Goal: Contribute content

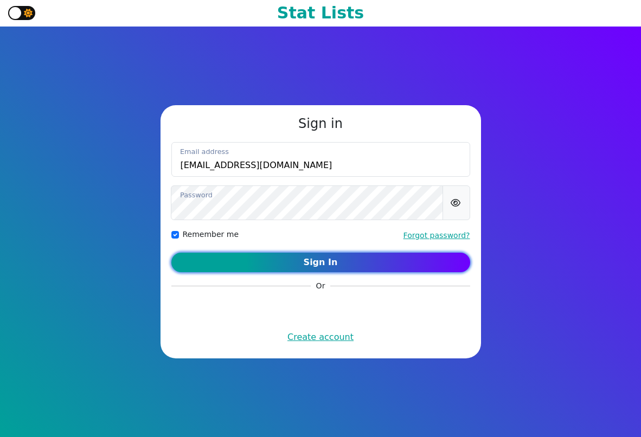
click at [285, 261] on button "Sign In" at bounding box center [320, 263] width 299 height 20
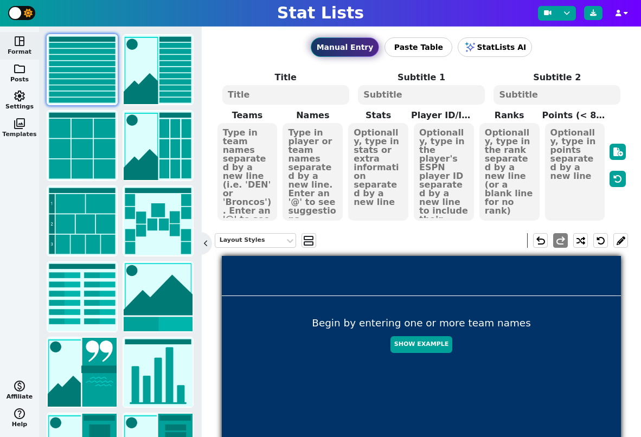
click at [22, 126] on span "photo_library" at bounding box center [19, 123] width 13 height 13
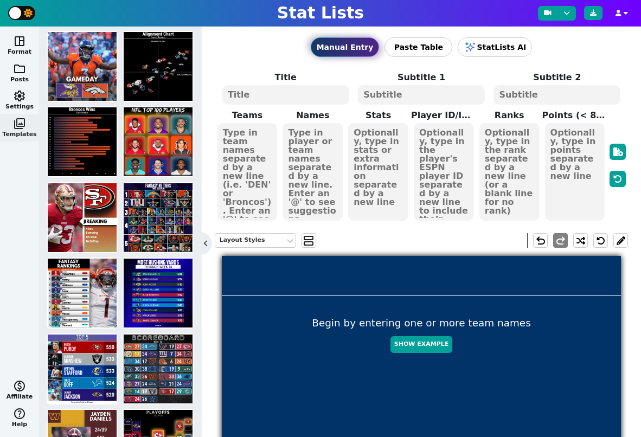
scroll to position [106, 0]
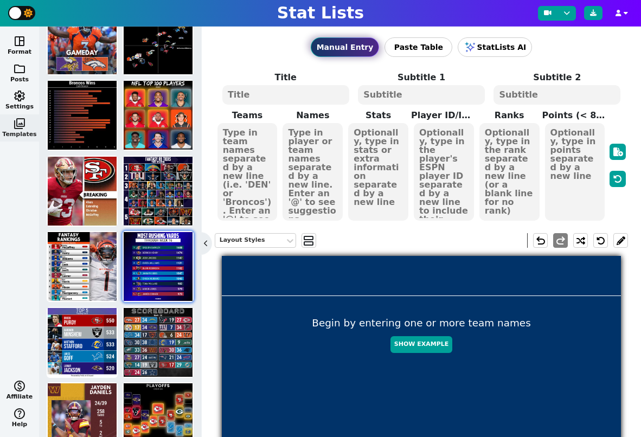
click at [156, 246] on img at bounding box center [158, 266] width 69 height 69
type textarea "MOST [PERSON_NAME] YARDS"
type textarea "Through Week 16"
type textarea "PHI BAL GB LAR ATL DET CAR TEN MIN ARI"
type textarea "Saquon Barkley Derrick Henry Josh Jacobs Kyren Williams Bijan Robinson Jahmyr G…"
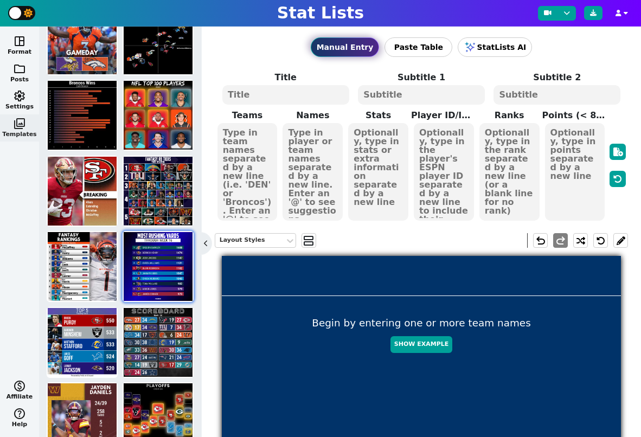
type textarea "1688 1474 1147 1121 1102 1047 1043 982 979 973"
type textarea "3929630 3043078 4047365 4430737 4430807 4429795 4241416 3916148 3042519 3045147"
type textarea "1 2 3 4 5 6 7 8 9 10"
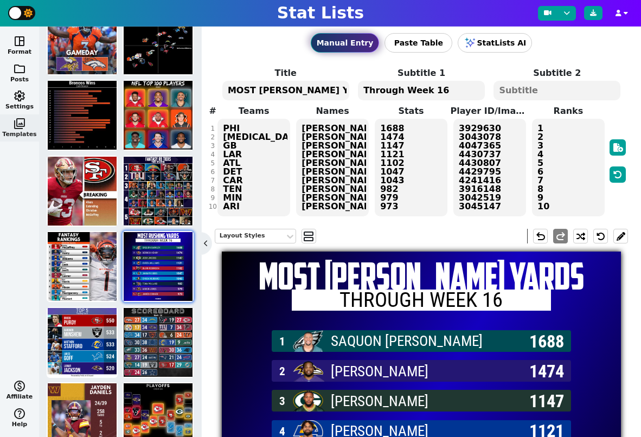
scroll to position [0, 0]
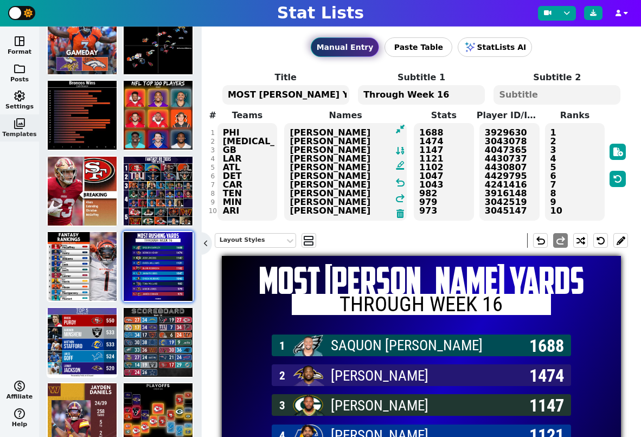
click at [343, 180] on textarea "Saquon Barkley Derrick Henry Josh Jacobs Kyren Williams Bijan Robinson Jahmyr G…" at bounding box center [345, 172] width 122 height 98
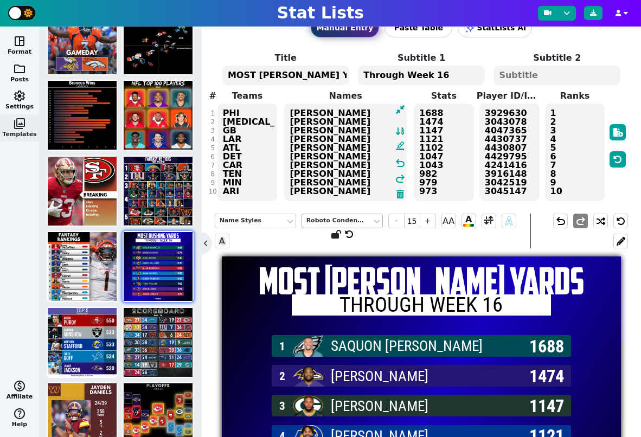
scroll to position [15, 0]
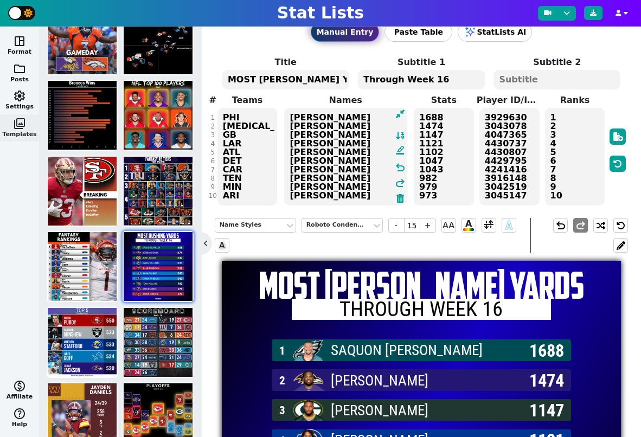
click at [524, 190] on textarea "3929630 3043078 4047365 4430737 4430807 4429795 4241416 3916148 3042519 3045147" at bounding box center [509, 157] width 60 height 98
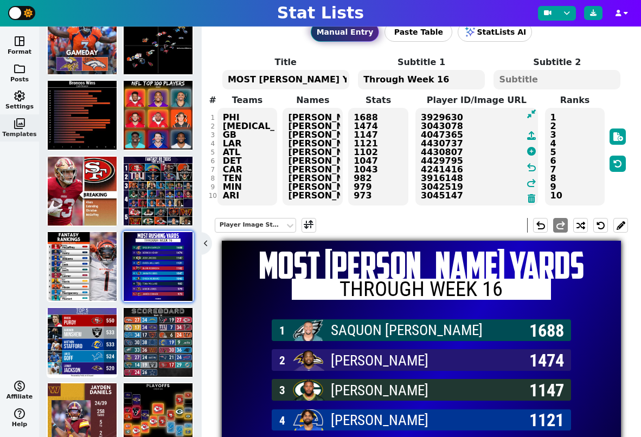
drag, startPoint x: 477, startPoint y: 201, endPoint x: 390, endPoint y: 87, distance: 142.4
click at [390, 87] on span "Title MOST RUSHING YARDS Subtitle 1 Through Week 16 Subtitle 2 # 1 2 3 4 5 6 7 …" at bounding box center [422, 131] width 414 height 151
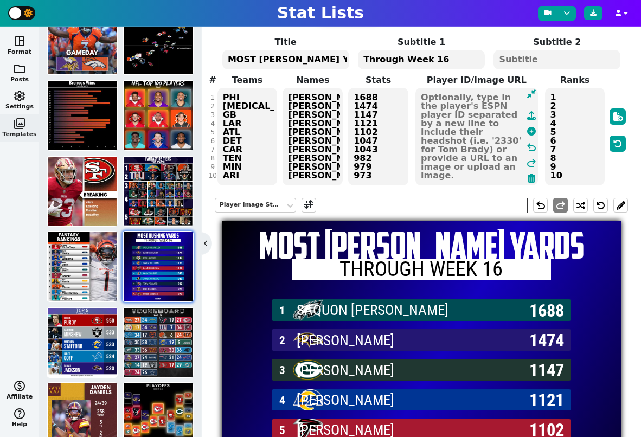
scroll to position [40, 0]
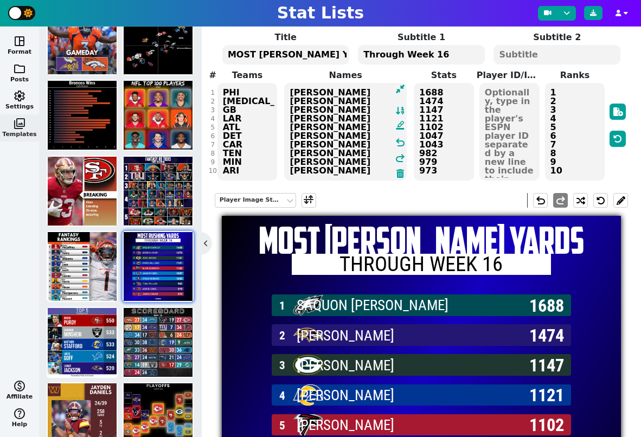
click at [323, 166] on textarea "Saquon Barkley Derrick Henry Josh Jacobs Kyren Williams Bijan Robinson Jahmyr G…" at bounding box center [345, 132] width 122 height 98
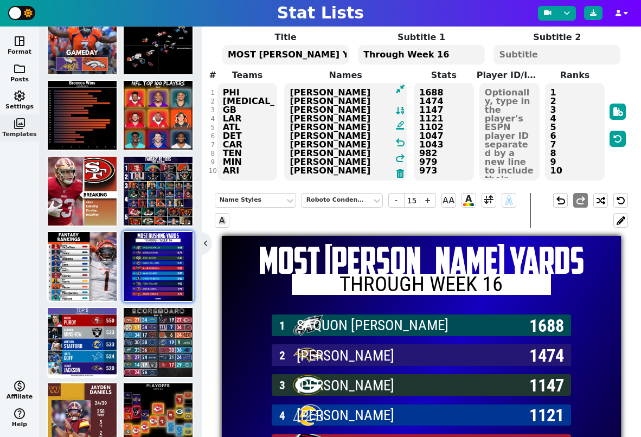
drag, startPoint x: 363, startPoint y: 171, endPoint x: 284, endPoint y: 95, distance: 110.1
click at [284, 95] on textarea "Saquon Barkley Derrick Henry Josh Jacobs Kyren Williams Bijan Robinson Jahmyr G…" at bounding box center [345, 132] width 122 height 98
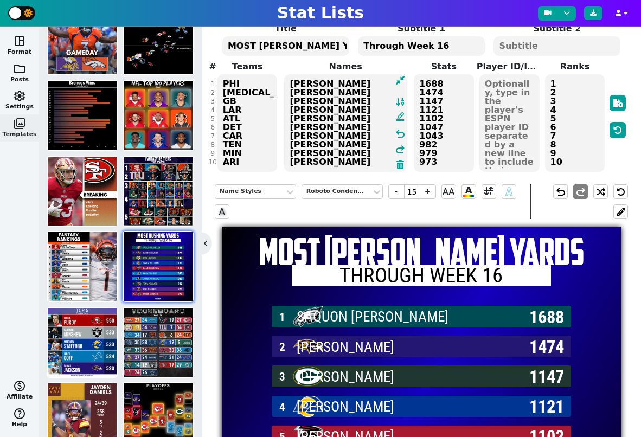
scroll to position [50, 0]
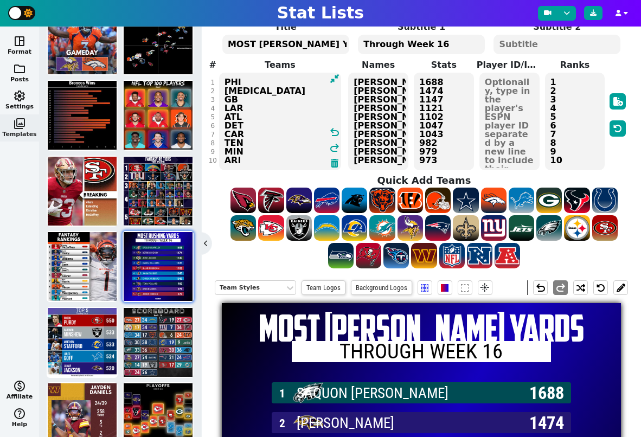
drag, startPoint x: 247, startPoint y: 162, endPoint x: 222, endPoint y: 69, distance: 96.0
click at [222, 69] on span "Teams PHI BAL GB LAR ATL DET CAR TEN MIN ARI undo redo" at bounding box center [280, 115] width 131 height 113
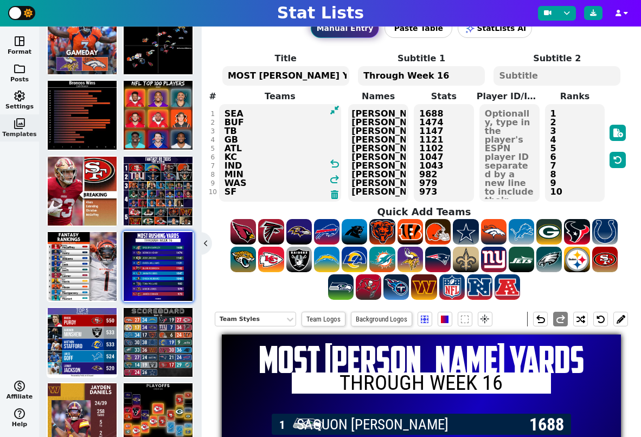
scroll to position [0, 14]
type textarea "SEA BUF TB GB ATL KC IND MIN WAS SF"
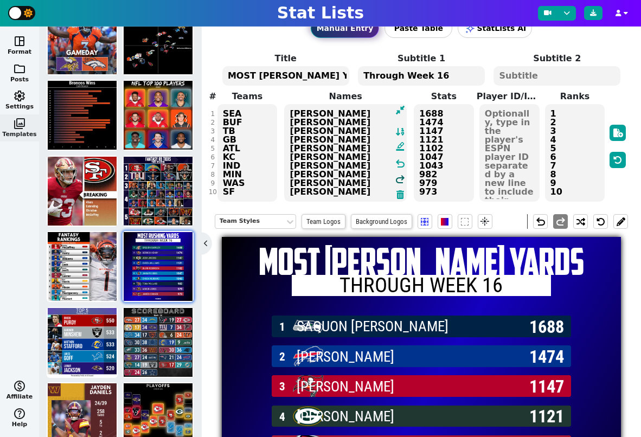
scroll to position [0, 0]
drag, startPoint x: 402, startPoint y: 190, endPoint x: 396, endPoint y: 187, distance: 6.8
click at [396, 187] on span "Saquon Barkley Derrick Henry Josh Jacobs Kyren Williams Bijan Robinson Jahmyr G…" at bounding box center [345, 153] width 124 height 100
drag, startPoint x: 363, startPoint y: 193, endPoint x: 292, endPoint y: 109, distance: 109.6
click at [292, 109] on textarea "Saquon Barkley Derrick Henry Josh Jacobs Kyren Williams Bijan Robinson Jahmyr G…" at bounding box center [345, 153] width 122 height 98
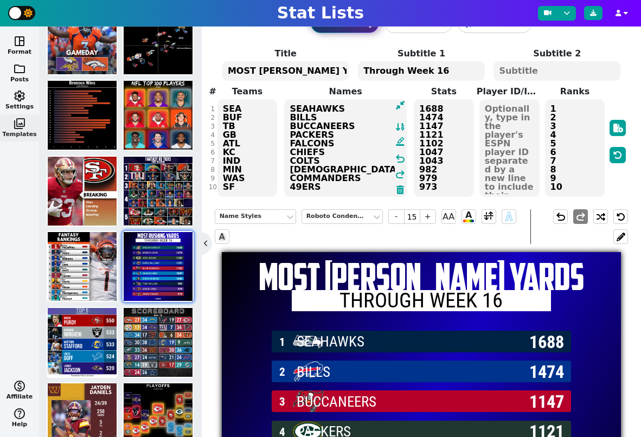
scroll to position [21, 0]
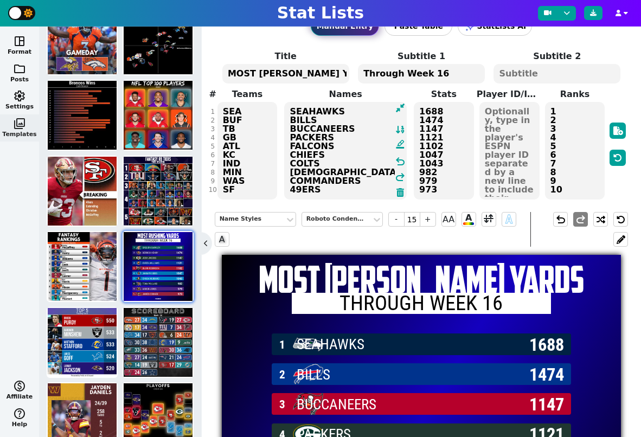
type textarea "SEAHAWKS BILLS BUCCANEERS PACKERS FALCONS CHIEFS COLTS VIKINGS COMMANDERS 49ERS"
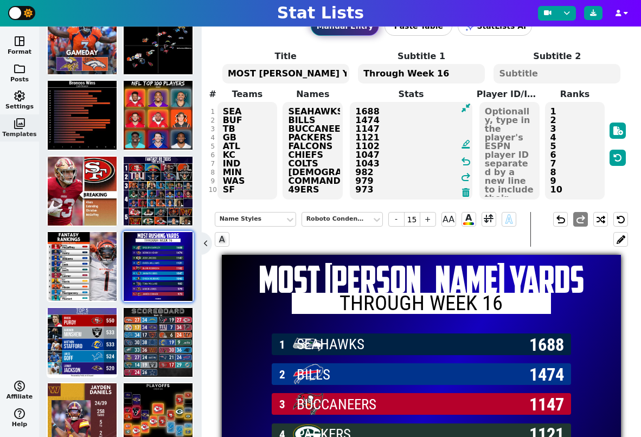
click at [443, 190] on textarea "1688 1474 1147 1121 1102 1047 1043 982 979 973" at bounding box center [411, 151] width 122 height 98
type input "18"
click at [396, 188] on textarea "1688 1474 1147 1121 1102 1047 1043 982 979 973" at bounding box center [411, 151] width 122 height 98
drag, startPoint x: 395, startPoint y: 189, endPoint x: 357, endPoint y: 101, distance: 95.7
click at [357, 102] on textarea "1688 1474 1147 1121 1102 1047 1043 982 979 973" at bounding box center [411, 151] width 122 height 98
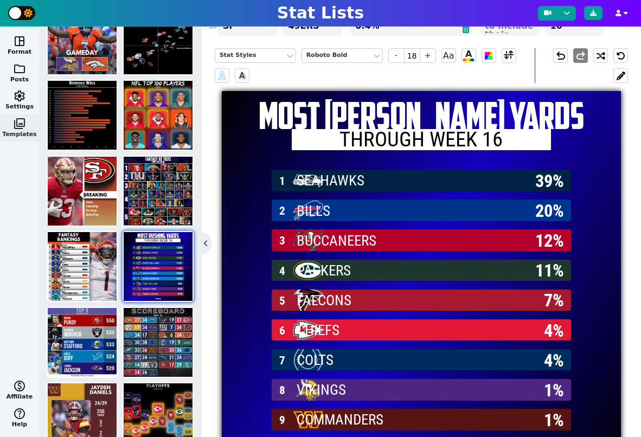
scroll to position [133, 0]
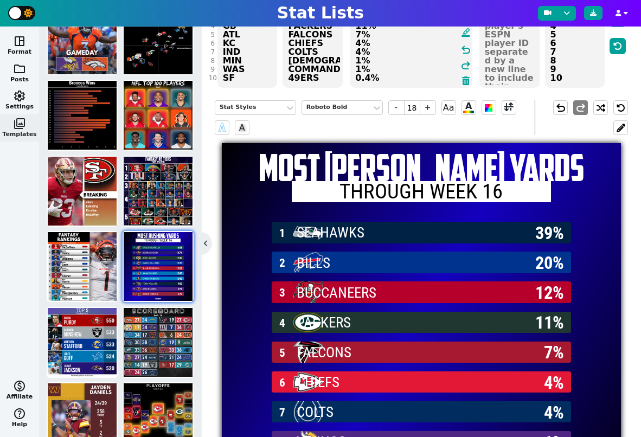
drag, startPoint x: 360, startPoint y: 79, endPoint x: 350, endPoint y: 79, distance: 9.2
click at [350, 79] on textarea "39% 20% 12% 11% 7% 4% 4% 1% 1% 0.4%" at bounding box center [411, 39] width 122 height 98
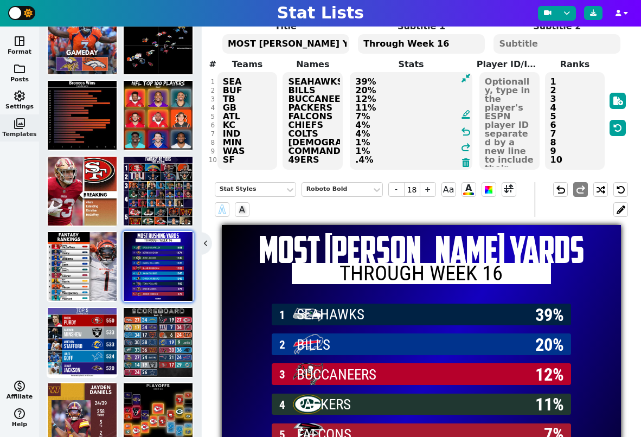
scroll to position [36, 0]
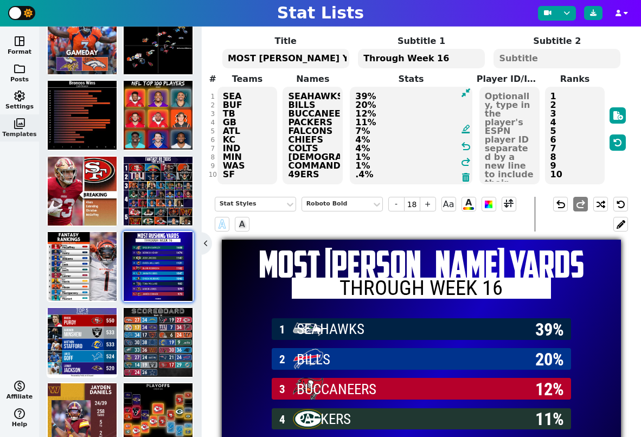
type textarea "39% 20% 12% 11% 7% 4% 4% 1% 1% .4%"
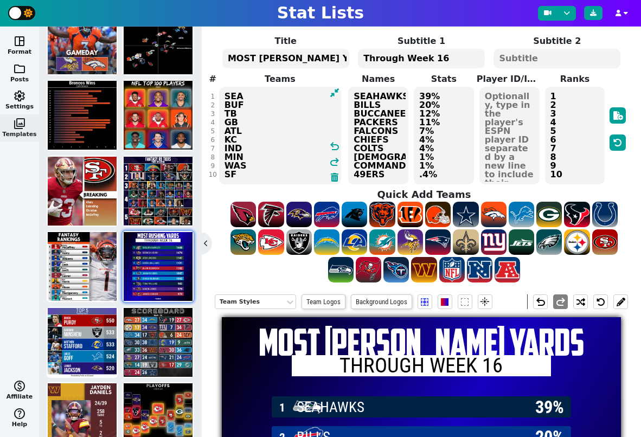
drag, startPoint x: 245, startPoint y: 172, endPoint x: 202, endPoint y: 170, distance: 42.9
click at [202, 170] on div "Manual Entry Paste Table StatLists AI Title MOST RUSHING YARDS Subtitle 1 Throu…" at bounding box center [421, 232] width 439 height 411
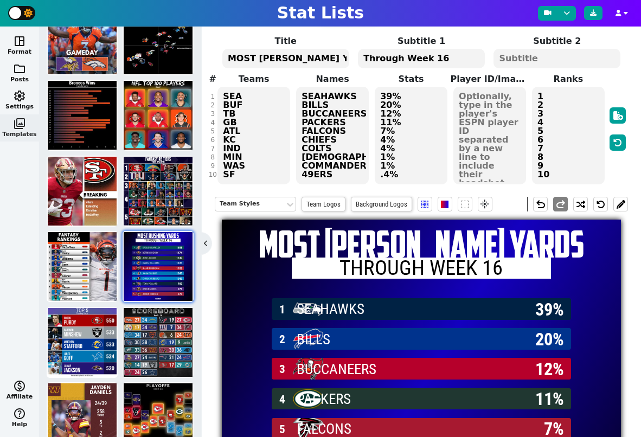
click at [251, 167] on textarea "SEA BUF TB GB ATL KC IND MIN WAS SF" at bounding box center [253, 136] width 73 height 98
click at [227, 174] on textarea "SEA BUF TB GB ATL KC IND MIN WAS SF" at bounding box center [253, 136] width 73 height 98
drag, startPoint x: 236, startPoint y: 175, endPoint x: 219, endPoint y: 175, distance: 17.4
click at [219, 175] on textarea "SEA BUF TB GB ATL KC IND MIN WAS SF" at bounding box center [253, 136] width 73 height 98
type textarea "SEA BUF TB GB ATL KC IND MIN WAS"
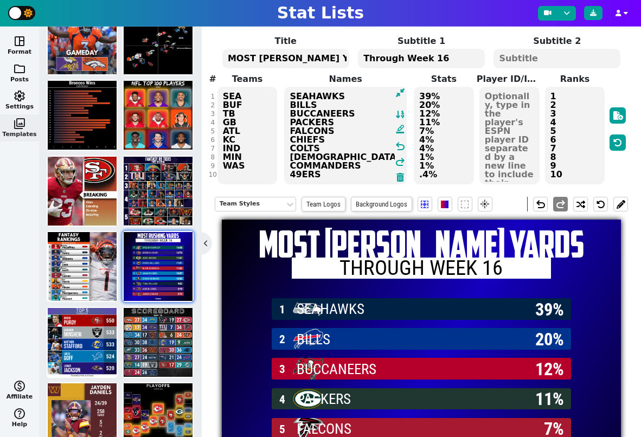
drag, startPoint x: 335, startPoint y: 176, endPoint x: 284, endPoint y: 175, distance: 51.0
click at [284, 175] on span "SEAHAWKS BILLS BUCCANEERS PACKERS FALCONS CHIEFS COLTS VIKINGS COMMANDERS 49ERS…" at bounding box center [345, 136] width 124 height 100
type textarea "SEAHAWKS BILLS BUCCANEERS PACKERS FALCONS CHIEFS COLTS [DEMOGRAPHIC_DATA] COMMA…"
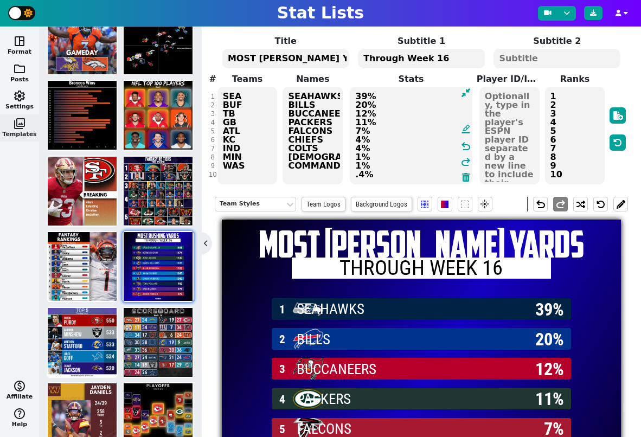
drag, startPoint x: 441, startPoint y: 175, endPoint x: 343, endPoint y: 175, distance: 97.6
click at [343, 175] on span "Teams SEA BUF TB GB ATL KC IND MIN WAS Names SEAHAWKS BILLS BUCCANEERS PACKERS …" at bounding box center [422, 129] width 414 height 113
type textarea "39% 20% 12% 11% 7% 4% 4% 1% 1%"
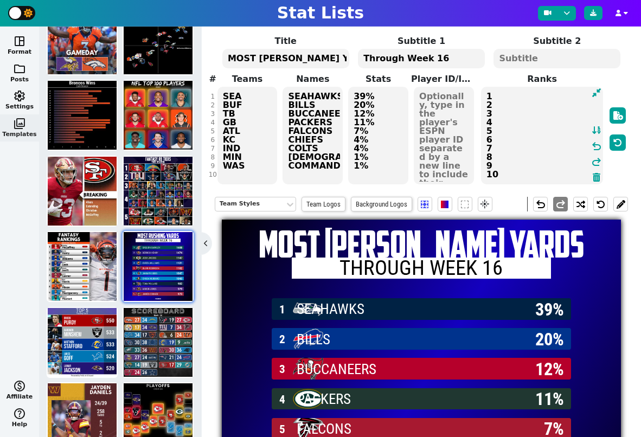
drag, startPoint x: 571, startPoint y: 175, endPoint x: 469, endPoint y: 176, distance: 102.5
click at [469, 176] on span "Teams SEA BUF TB GB ATL KC IND MIN WAS Names SEAHAWKS BILLS BUCCANEERS PACKERS …" at bounding box center [422, 129] width 414 height 113
type textarea "1 2 3 4 5 6 7 8 9"
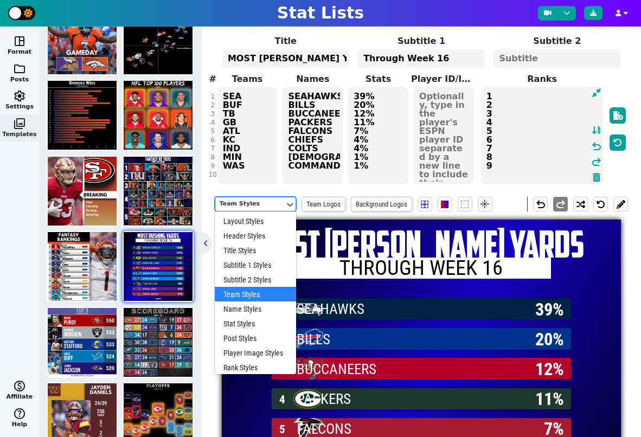
click at [254, 206] on div "Team Styles" at bounding box center [250, 204] width 61 height 9
click at [251, 307] on div "Name Styles" at bounding box center [255, 309] width 81 height 15
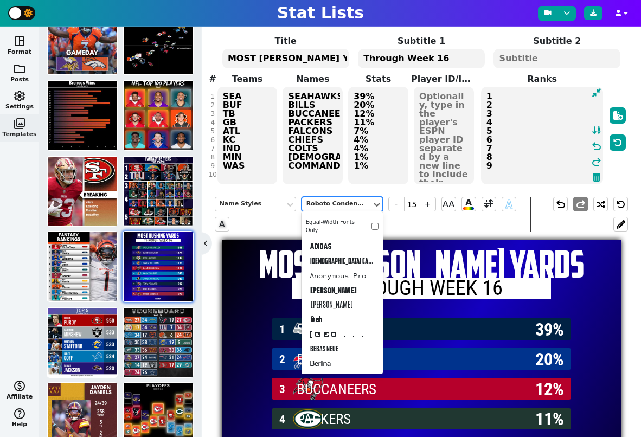
click at [364, 203] on div "Roboto Condensed" at bounding box center [336, 204] width 61 height 9
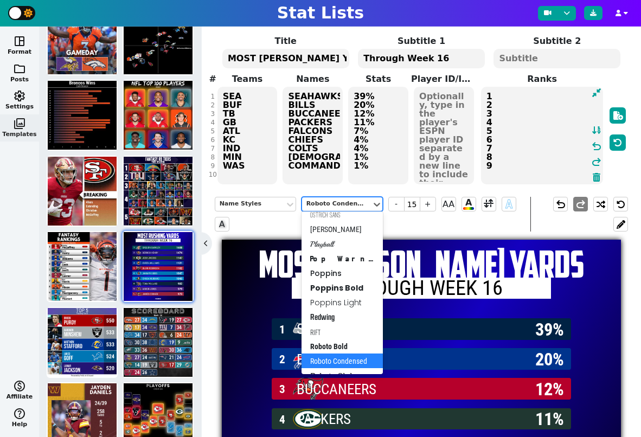
scroll to position [466, 0]
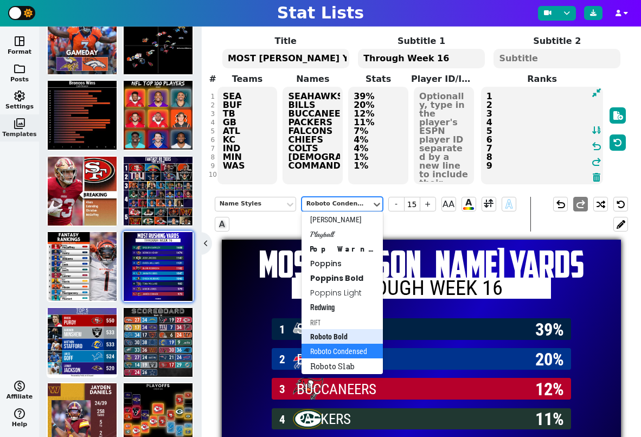
click at [334, 334] on div "Roboto Bold" at bounding box center [342, 336] width 81 height 15
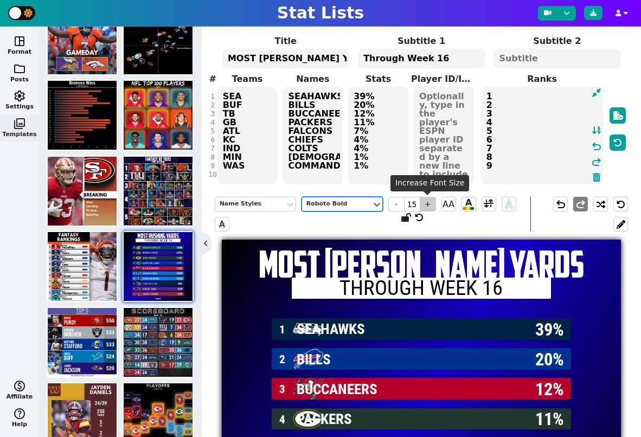
click at [427, 206] on span "+" at bounding box center [428, 204] width 16 height 15
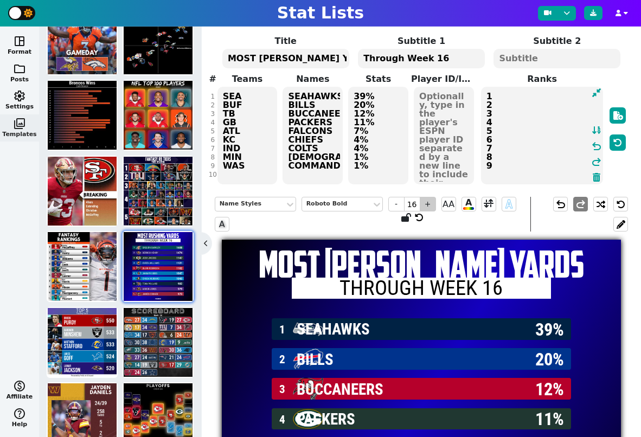
click at [427, 206] on span "+" at bounding box center [428, 204] width 16 height 15
type input "18"
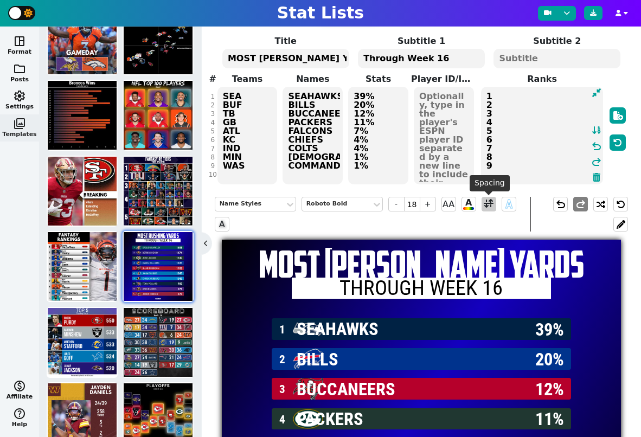
click at [487, 205] on span at bounding box center [489, 204] width 10 height 14
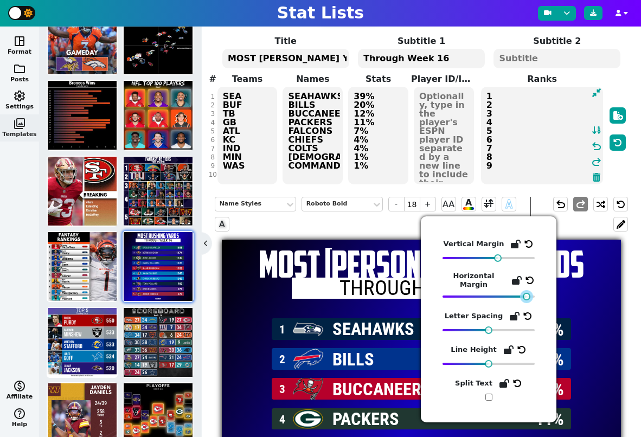
drag, startPoint x: 495, startPoint y: 299, endPoint x: 528, endPoint y: 298, distance: 33.1
click at [528, 298] on div at bounding box center [527, 297] width 8 height 8
click at [581, 291] on div "MOST RUSHING YARDS Through Week 16" at bounding box center [421, 277] width 399 height 75
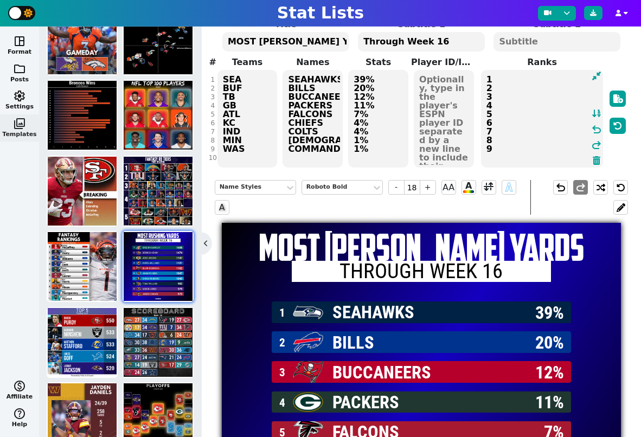
scroll to position [0, 0]
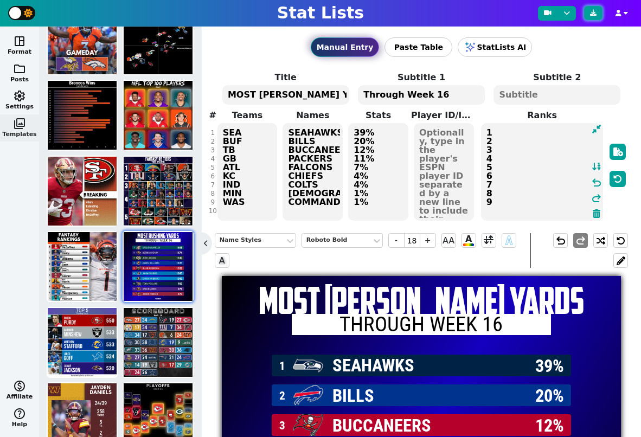
click at [593, 16] on icon at bounding box center [593, 13] width 7 height 7
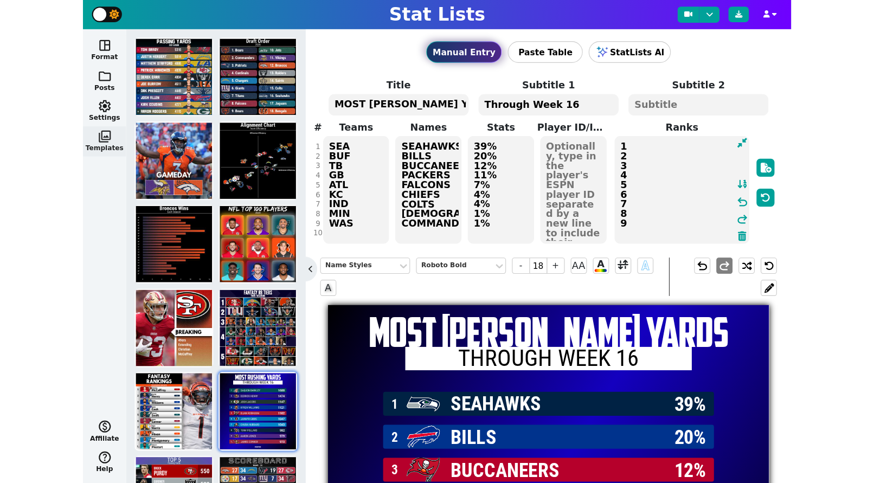
scroll to position [106, 0]
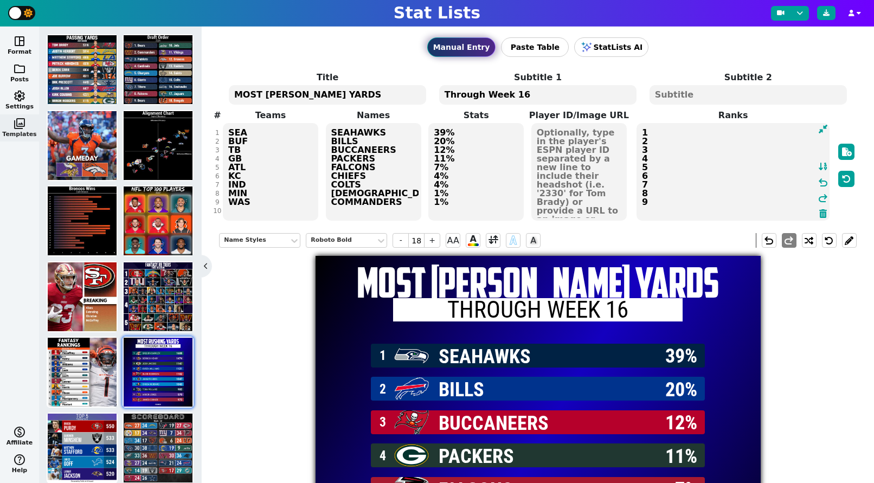
scroll to position [106, 0]
